Goal: Transaction & Acquisition: Book appointment/travel/reservation

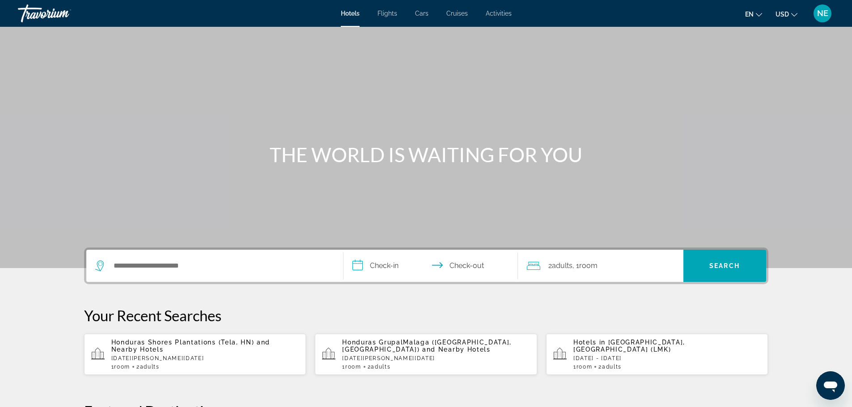
click at [466, 17] on span "Cruises" at bounding box center [456, 13] width 21 height 7
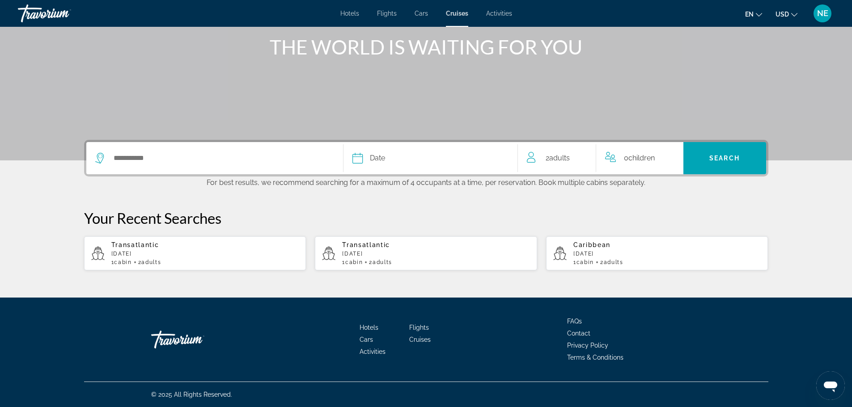
scroll to position [217, 0]
click at [740, 155] on span "Search" at bounding box center [724, 158] width 30 height 7
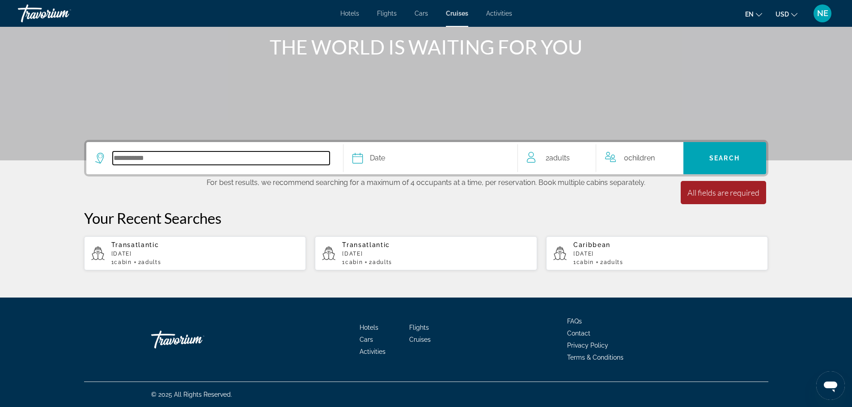
click at [113, 152] on input "Select cruise destination" at bounding box center [221, 158] width 217 height 13
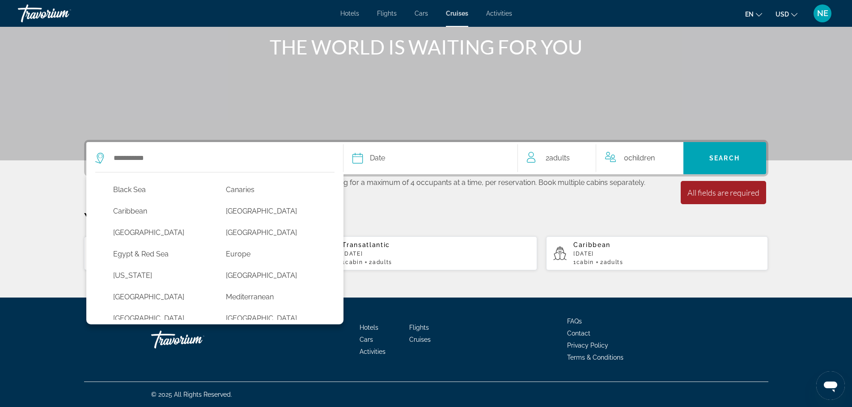
scroll to position [85, 0]
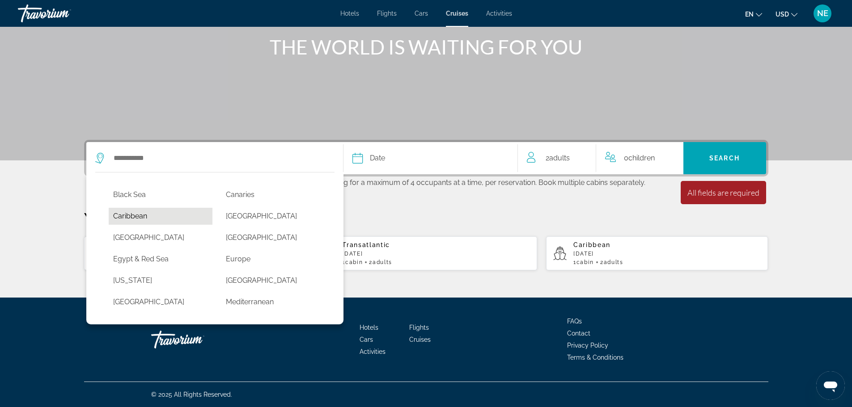
click at [134, 208] on button "Caribbean" at bounding box center [161, 216] width 104 height 17
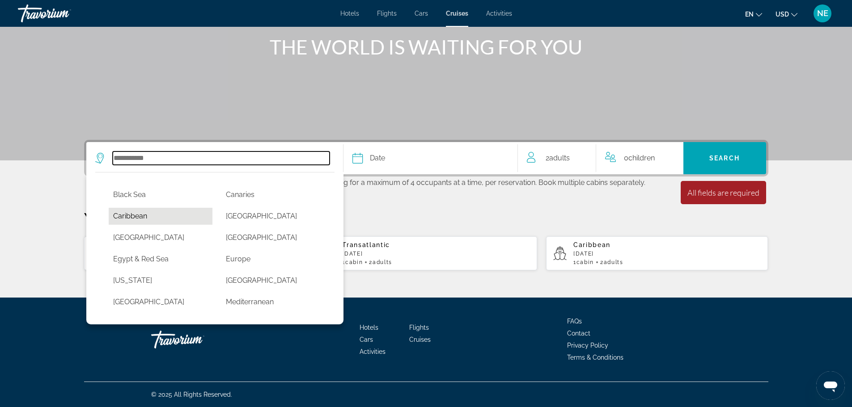
type input "*********"
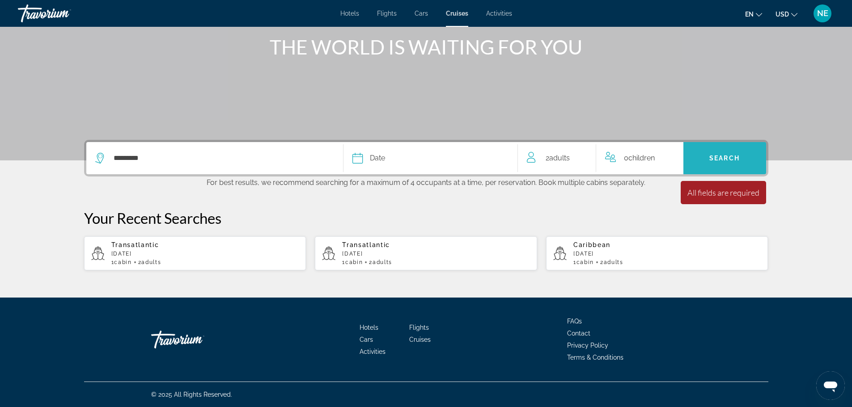
click at [740, 155] on span "Search" at bounding box center [724, 158] width 30 height 7
click at [415, 152] on div "Date" at bounding box center [430, 158] width 156 height 13
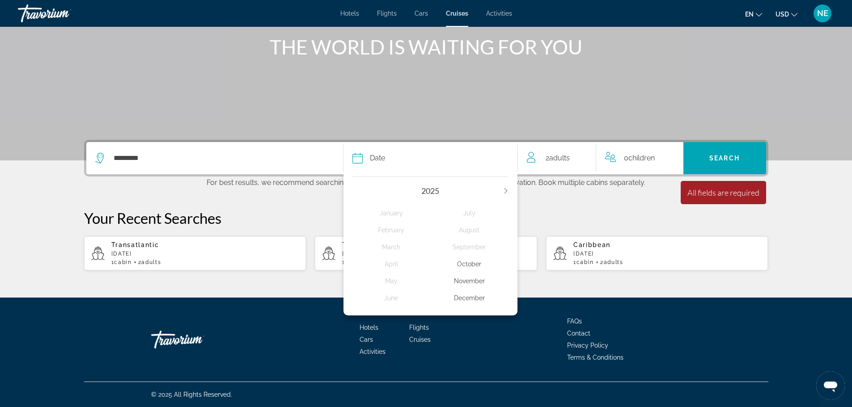
click at [509, 188] on icon "Next year" at bounding box center [505, 190] width 5 height 5
click at [352, 188] on icon "Previous year" at bounding box center [354, 190] width 5 height 5
click at [488, 290] on div "December" at bounding box center [469, 298] width 78 height 16
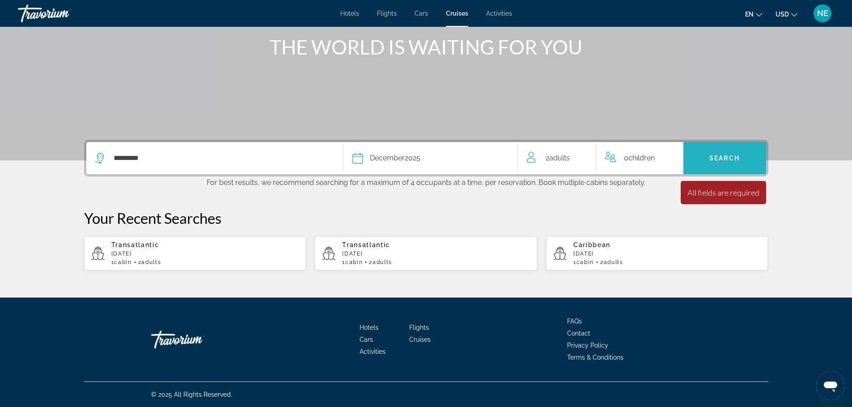
click at [740, 155] on span "Search" at bounding box center [724, 158] width 30 height 7
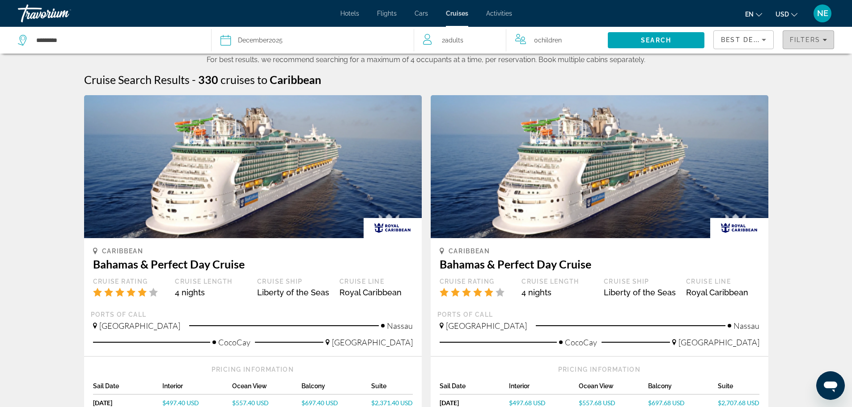
click at [822, 41] on icon "Filters" at bounding box center [824, 40] width 4 height 2
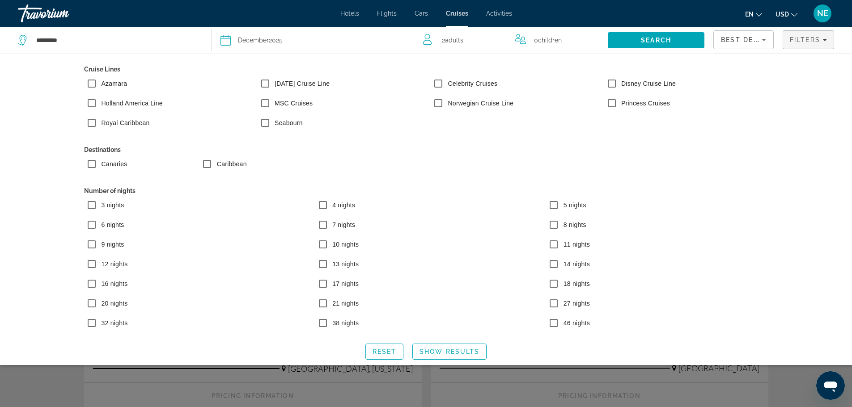
scroll to position [78, 0]
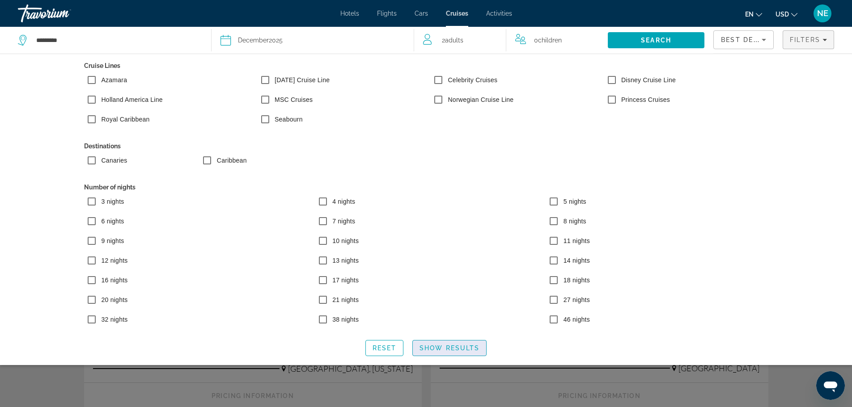
click at [457, 352] on span "Show Results" at bounding box center [450, 348] width 60 height 7
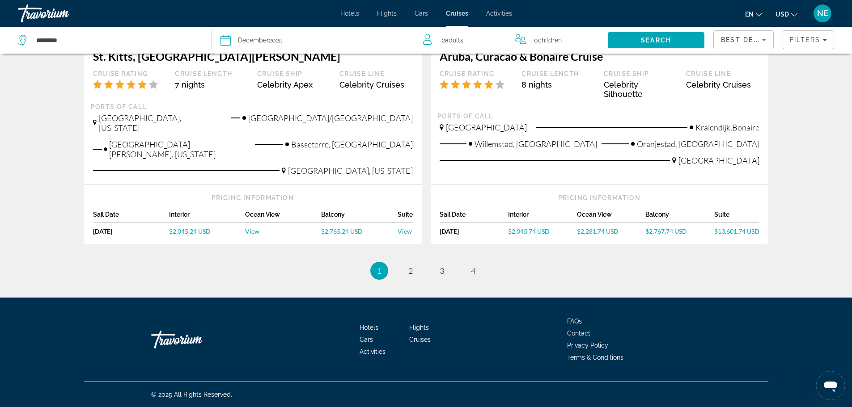
scroll to position [1202, 0]
click at [409, 276] on span "2" at bounding box center [410, 271] width 4 height 10
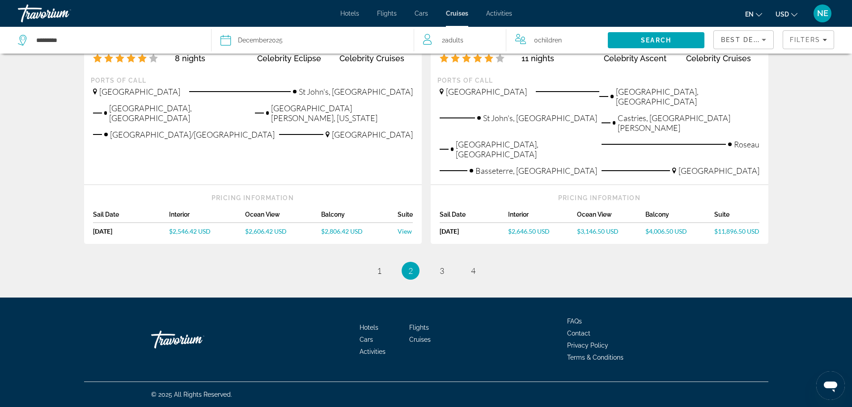
scroll to position [1228, 0]
click at [444, 266] on span "3" at bounding box center [442, 271] width 4 height 10
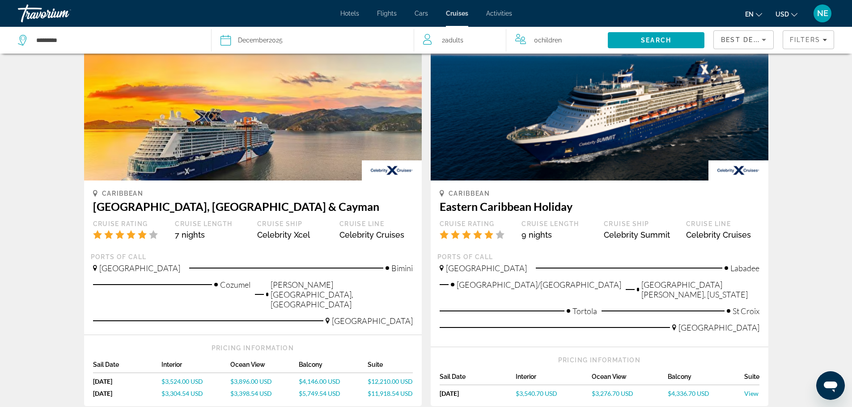
scroll to position [44, 0]
